Goal: Information Seeking & Learning: Learn about a topic

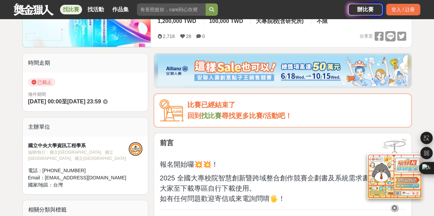
click at [209, 114] on link "找比賽" at bounding box center [210, 116] width 21 height 8
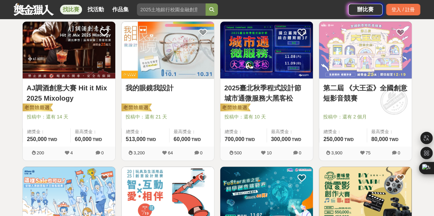
scroll to position [377, 0]
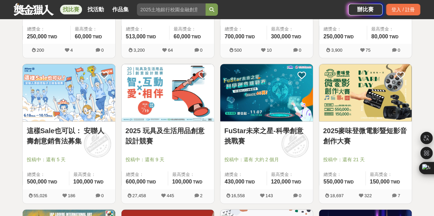
click at [264, 124] on div "FuStar未來之星-科學創意挑戰賽 投稿中：還有 大約 2 個月 總獎金： 430,000 430,000 TWD 最高獎金： 120,000 TWD" at bounding box center [266, 156] width 93 height 68
click at [239, 131] on link "FuStar未來之星-科學創意挑戰賽" at bounding box center [266, 136] width 84 height 21
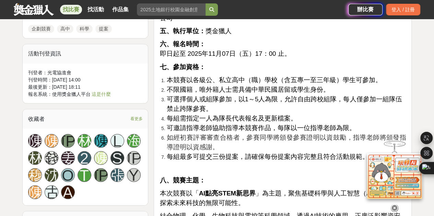
scroll to position [617, 0]
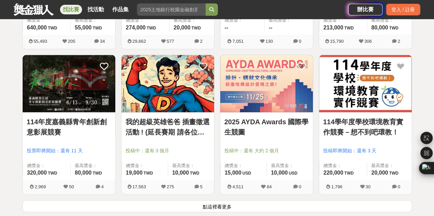
scroll to position [891, 0]
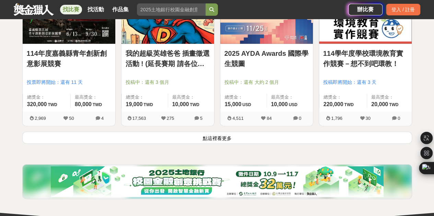
click at [272, 141] on button "點這裡看更多" at bounding box center [216, 138] width 389 height 12
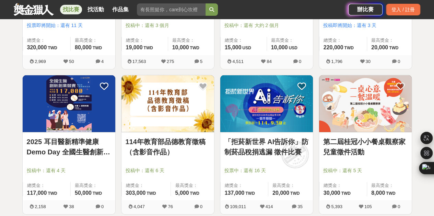
scroll to position [994, 0]
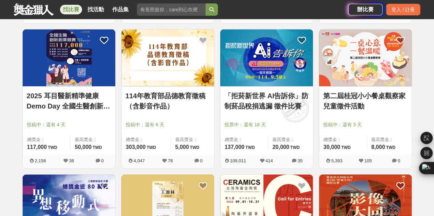
click at [75, 102] on link "2025 耳目醫新精準健康 Demo Day 全國生醫創新創業競賽" at bounding box center [69, 101] width 84 height 21
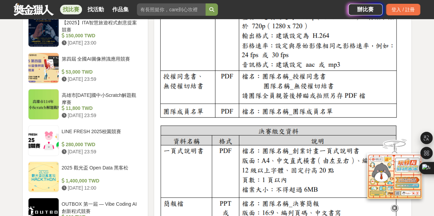
scroll to position [857, 0]
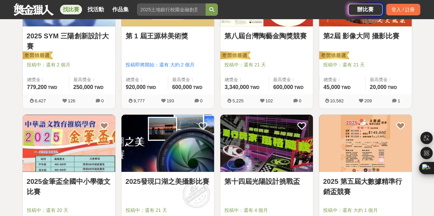
scroll to position [1268, 0]
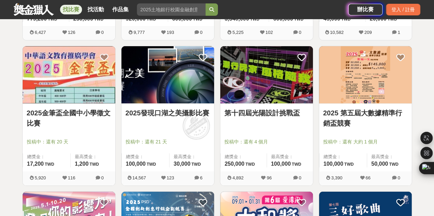
click at [361, 111] on link "2025 第五屆大數據精準行銷盃競賽" at bounding box center [365, 118] width 84 height 21
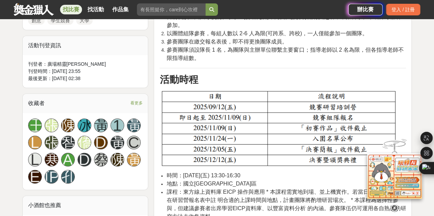
scroll to position [411, 0]
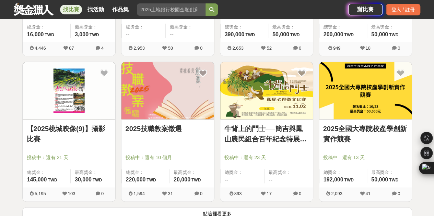
scroll to position [1714, 0]
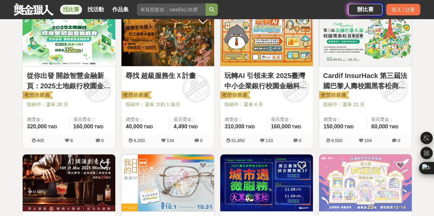
scroll to position [999, 0]
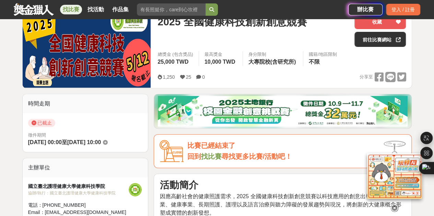
scroll to position [103, 0]
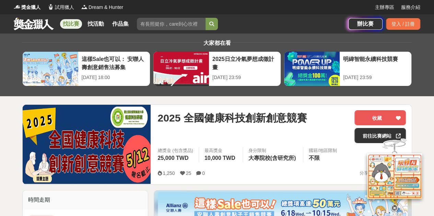
click at [28, 20] on link at bounding box center [33, 23] width 41 height 13
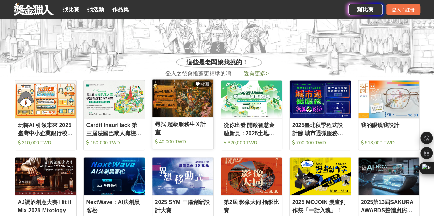
scroll to position [240, 0]
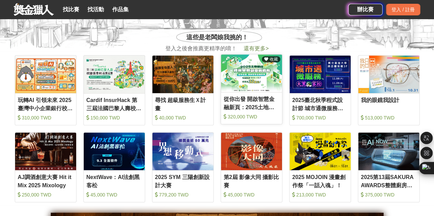
click at [242, 71] on img at bounding box center [251, 73] width 61 height 38
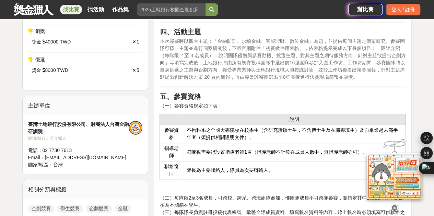
scroll to position [446, 0]
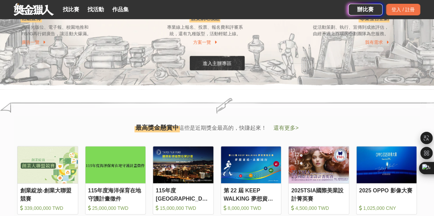
scroll to position [617, 0]
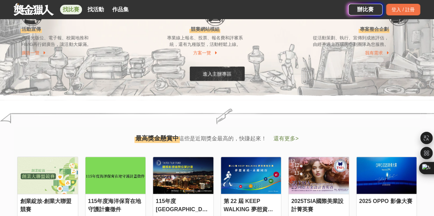
click at [73, 13] on link "找比賽" at bounding box center [71, 10] width 22 height 10
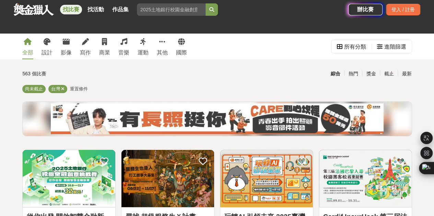
click at [117, 47] on div "全部 設計 影像 寫作 商業 音樂 運動 其他 國際" at bounding box center [104, 47] width 173 height 26
click at [165, 51] on div "其他" at bounding box center [162, 53] width 11 height 8
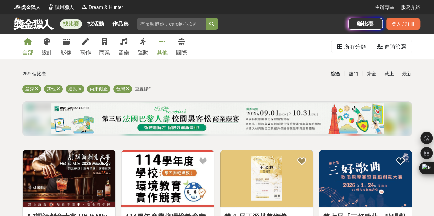
click at [25, 49] on div "全部" at bounding box center [27, 53] width 11 height 8
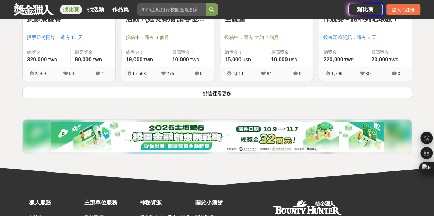
scroll to position [925, 0]
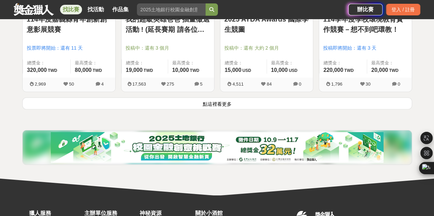
click at [162, 102] on button "點這裡看更多" at bounding box center [216, 104] width 389 height 12
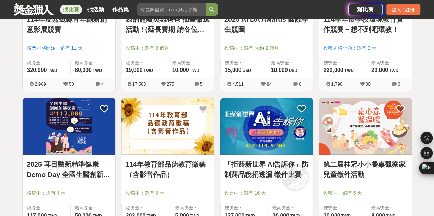
scroll to position [960, 0]
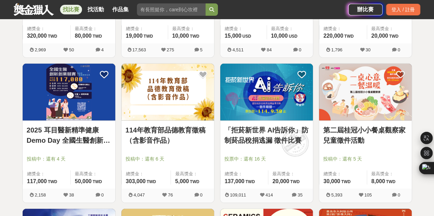
click at [84, 138] on link "2025 耳目醫新精準健康 Demo Day 全國生醫創新創業競賽" at bounding box center [69, 135] width 84 height 21
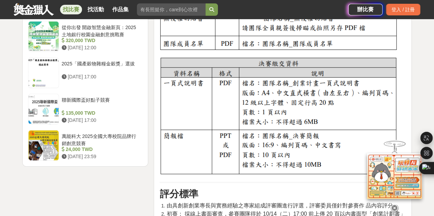
scroll to position [891, 0]
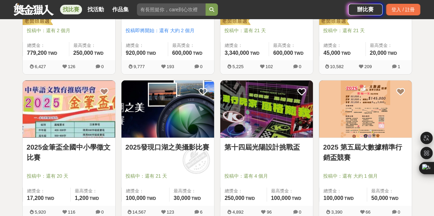
scroll to position [1268, 0]
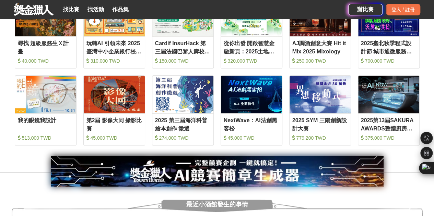
scroll to position [548, 0]
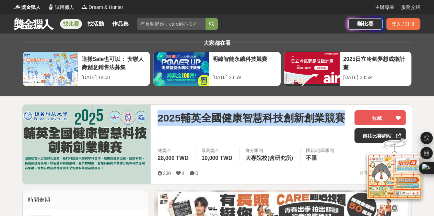
drag, startPoint x: 159, startPoint y: 120, endPoint x: 348, endPoint y: 124, distance: 188.2
click at [348, 121] on div "2025輔英全國健康智慧科技創新創業競賽" at bounding box center [252, 117] width 191 height 15
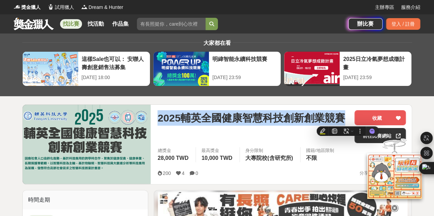
copy span "2025輔英全國健康智慧科技創新創業競賽"
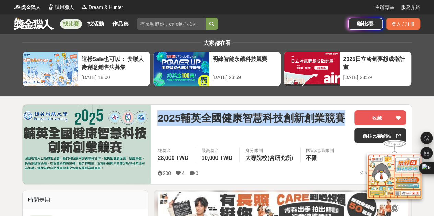
click at [234, 121] on span "2025輔英全國健康智慧科技創新創業競賽" at bounding box center [250, 117] width 187 height 15
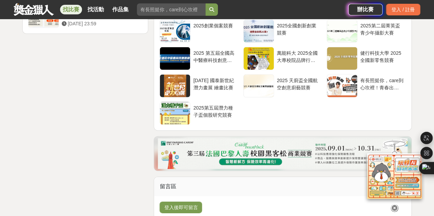
scroll to position [925, 0]
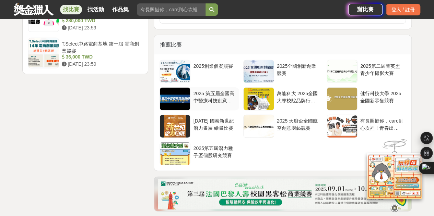
click at [217, 102] on div "2025 第五屆全國高中醫療科技創意競賽" at bounding box center [214, 98] width 48 height 23
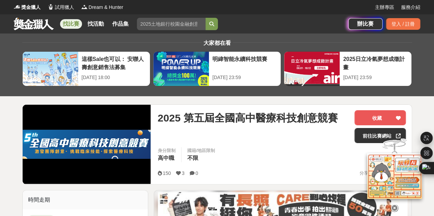
click at [42, 24] on link at bounding box center [33, 23] width 41 height 13
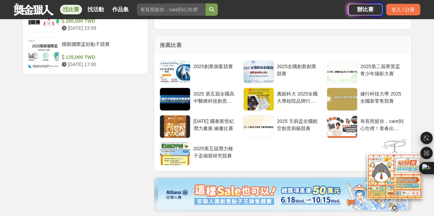
scroll to position [925, 0]
